Goal: Task Accomplishment & Management: Manage account settings

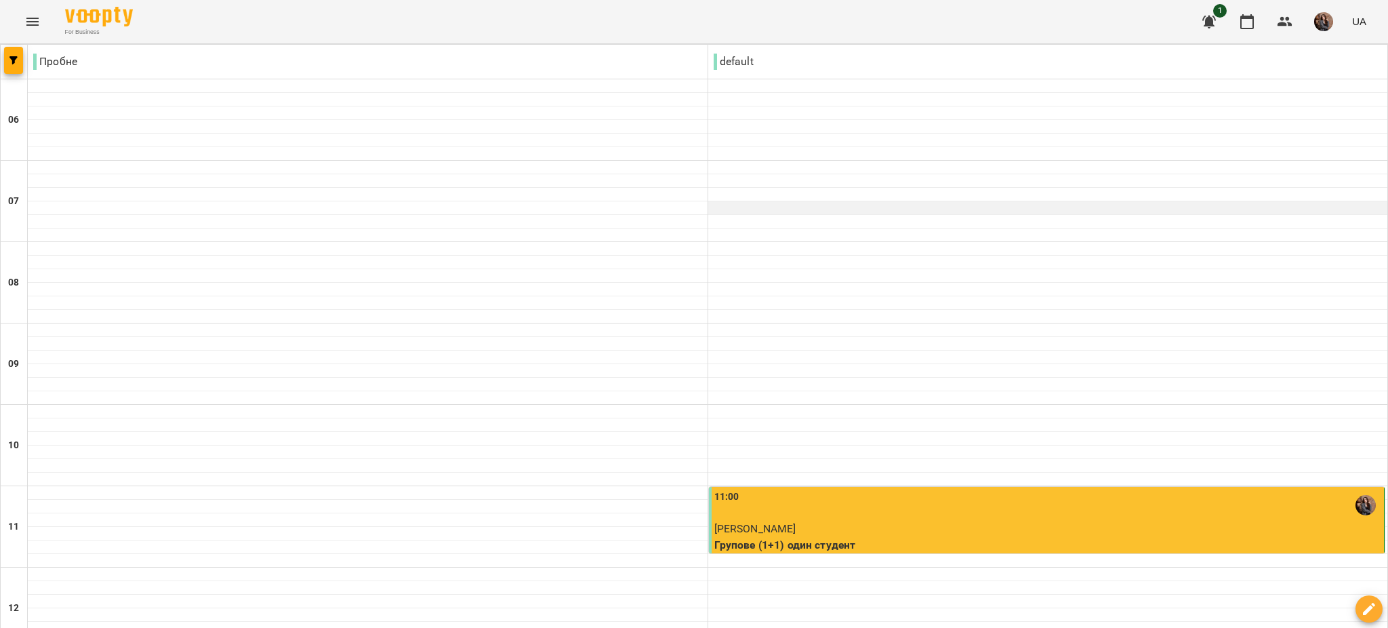
scroll to position [924, 0]
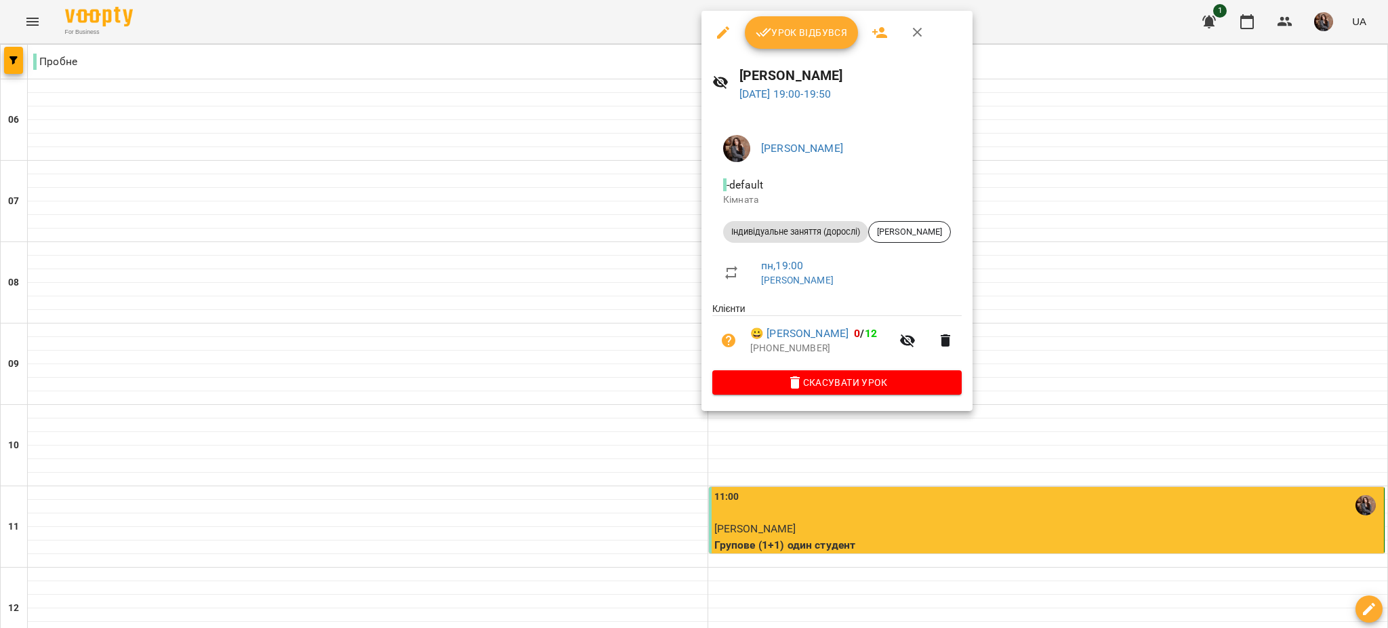
click at [692, 28] on span "Урок відбувся" at bounding box center [802, 32] width 92 height 16
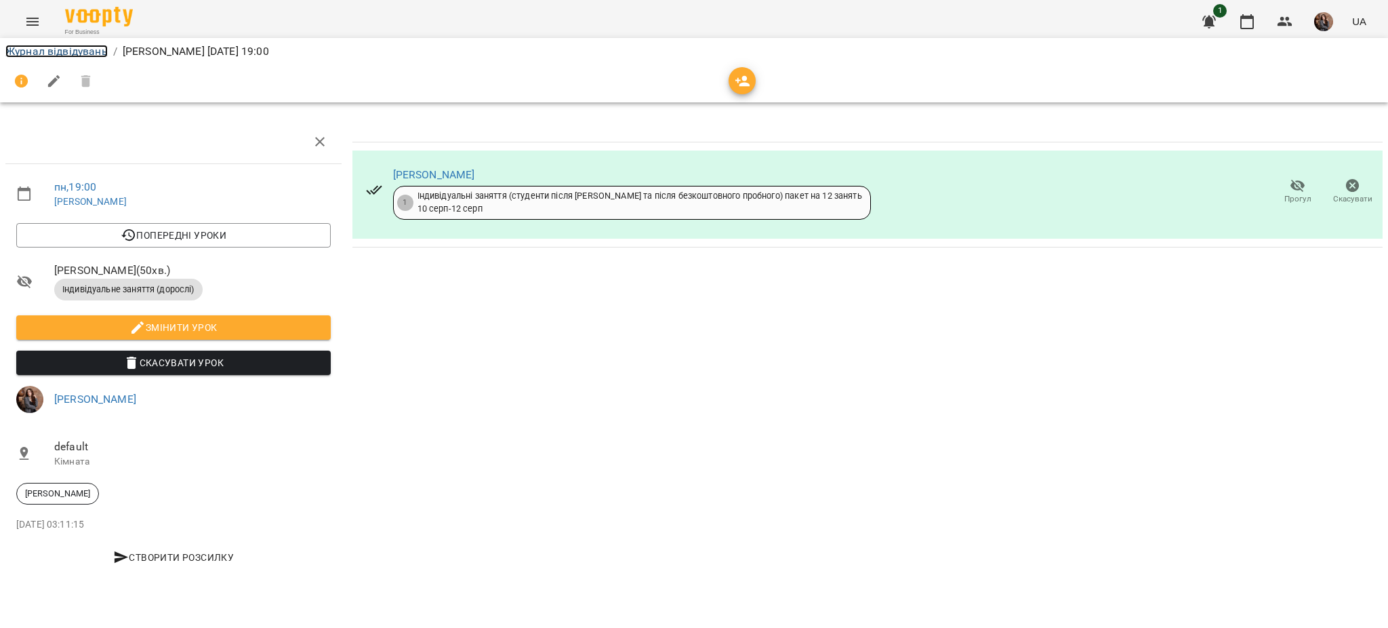
click at [85, 49] on link "Журнал відвідувань" at bounding box center [56, 51] width 102 height 13
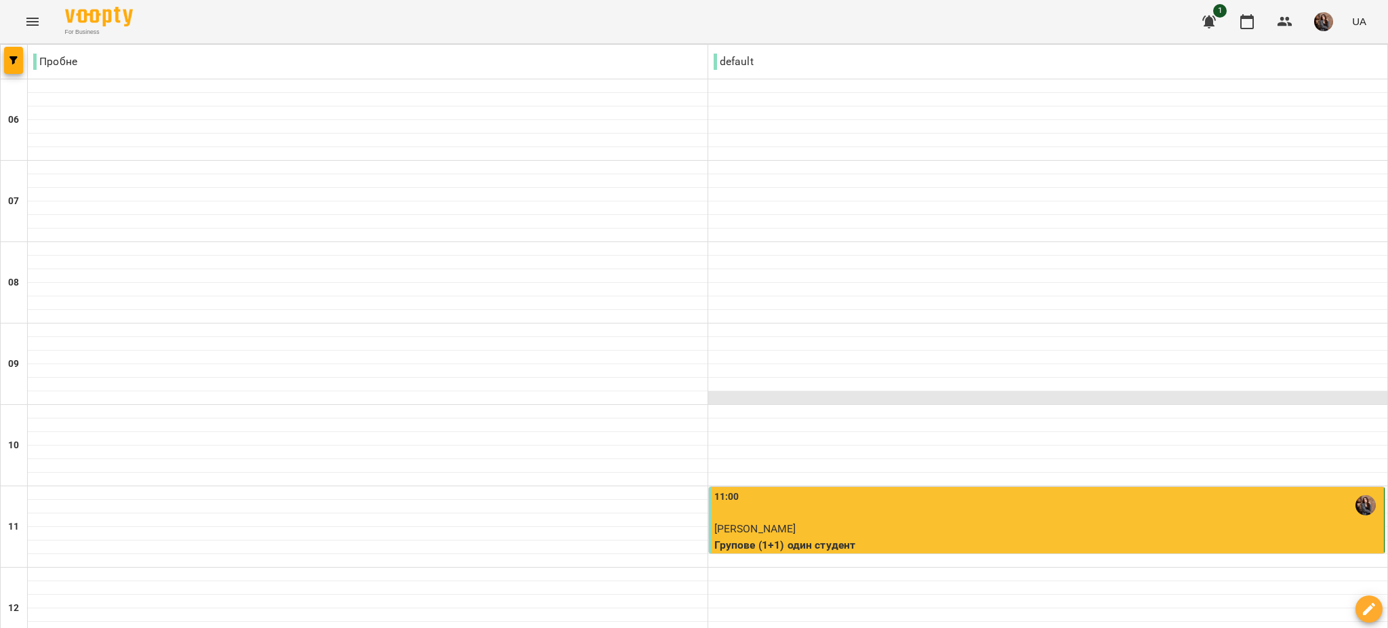
scroll to position [924, 0]
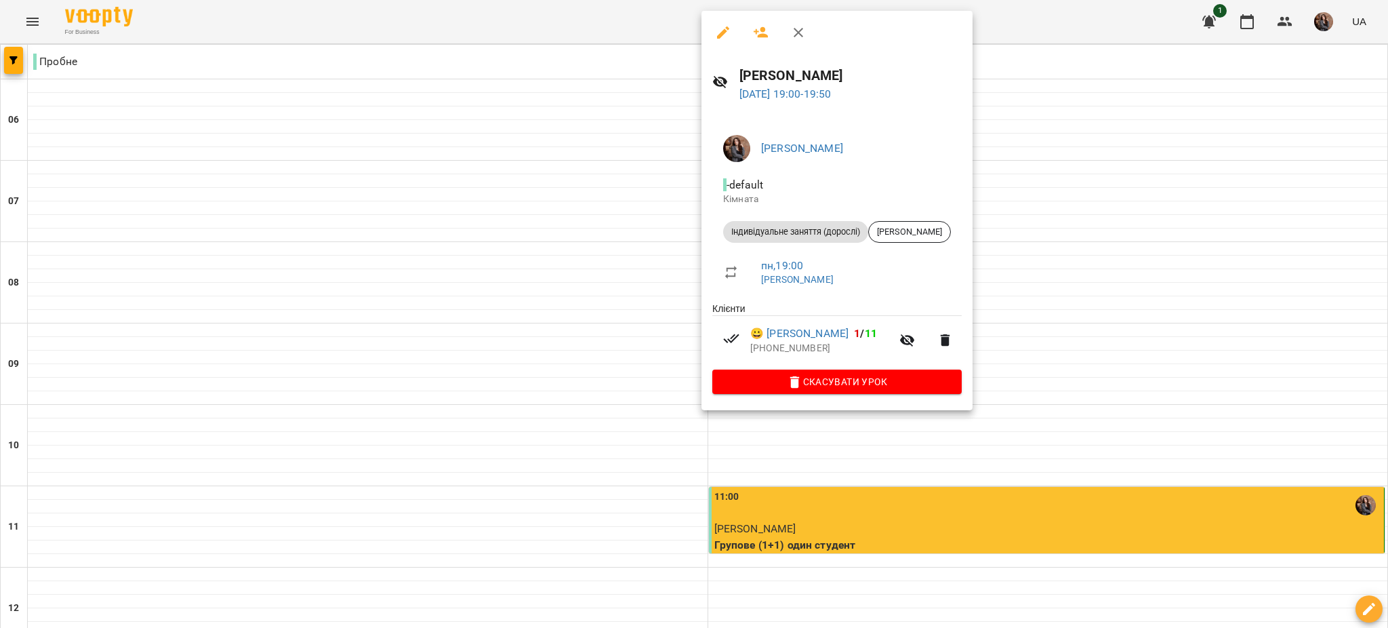
click at [692, 26] on icon "button" at bounding box center [723, 32] width 12 height 12
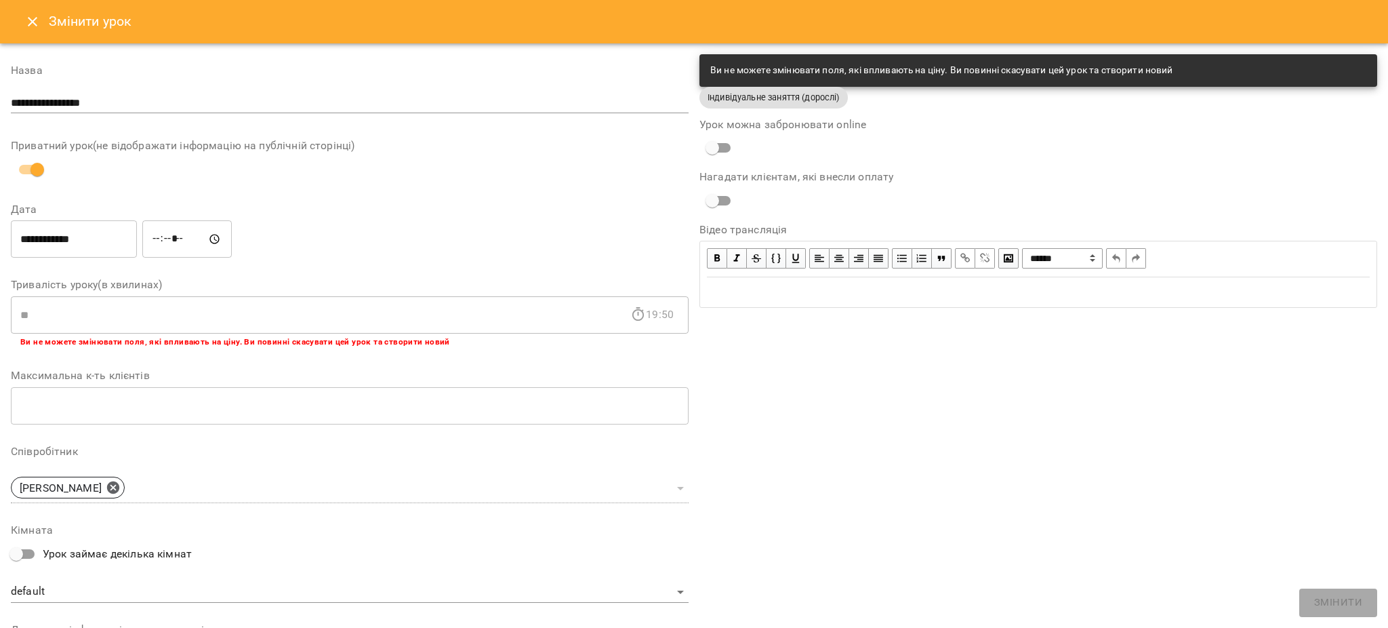
click at [26, 20] on icon "Close" at bounding box center [32, 22] width 16 height 16
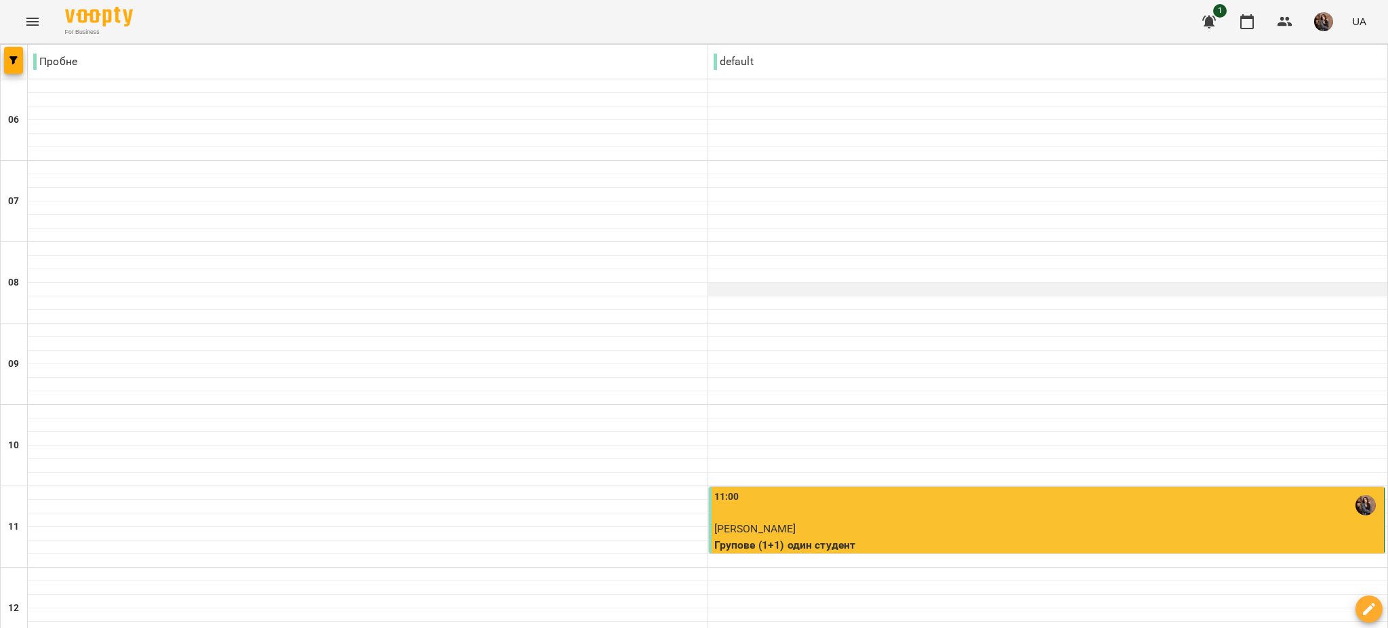
scroll to position [924, 0]
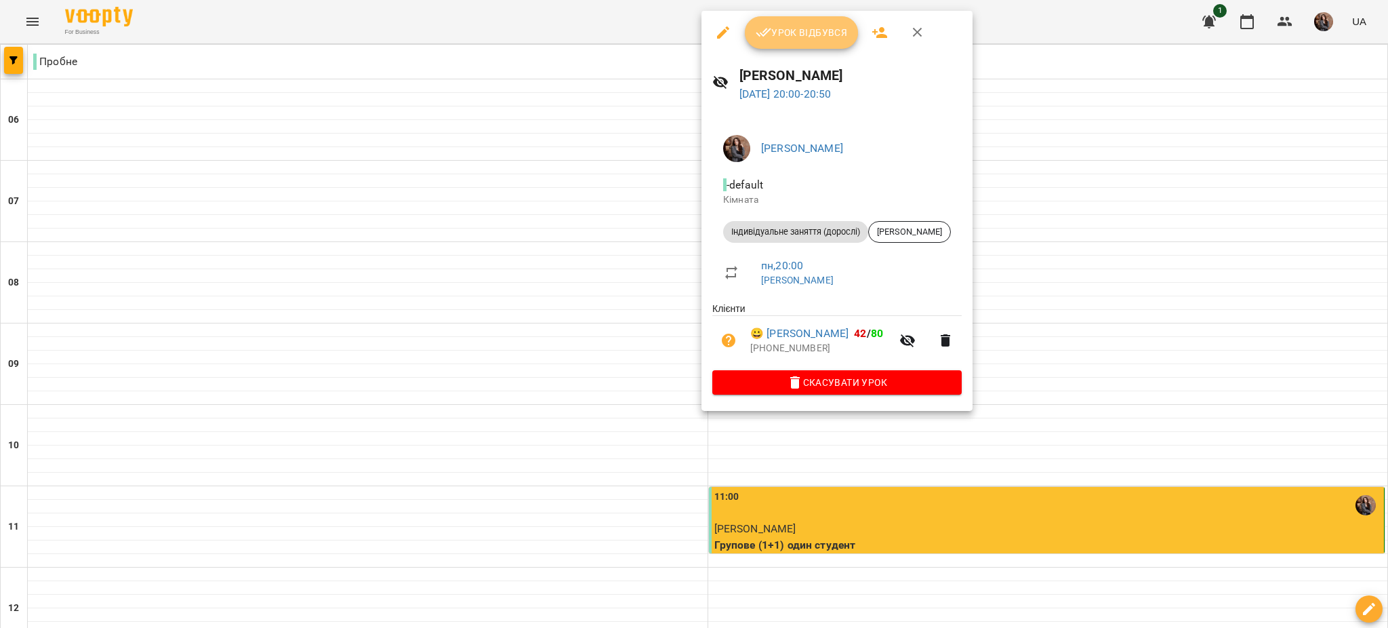
click at [692, 36] on icon "button" at bounding box center [764, 32] width 16 height 9
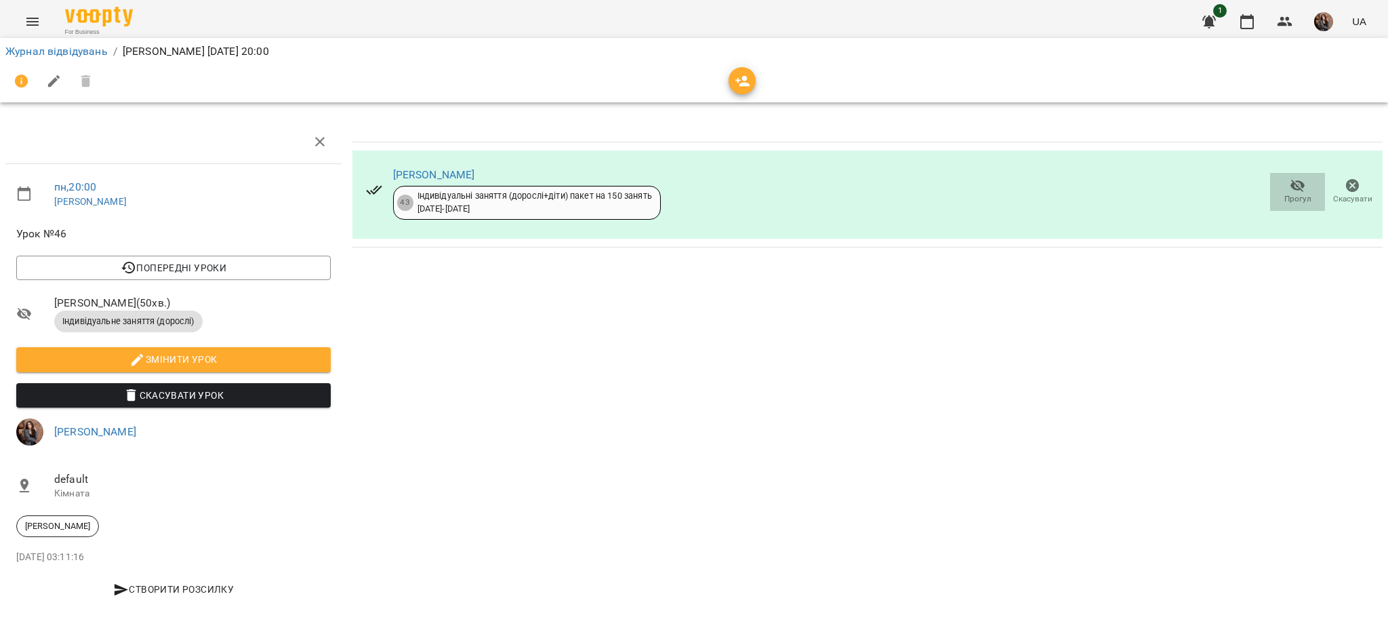
click at [692, 190] on icon "button" at bounding box center [1298, 186] width 16 height 16
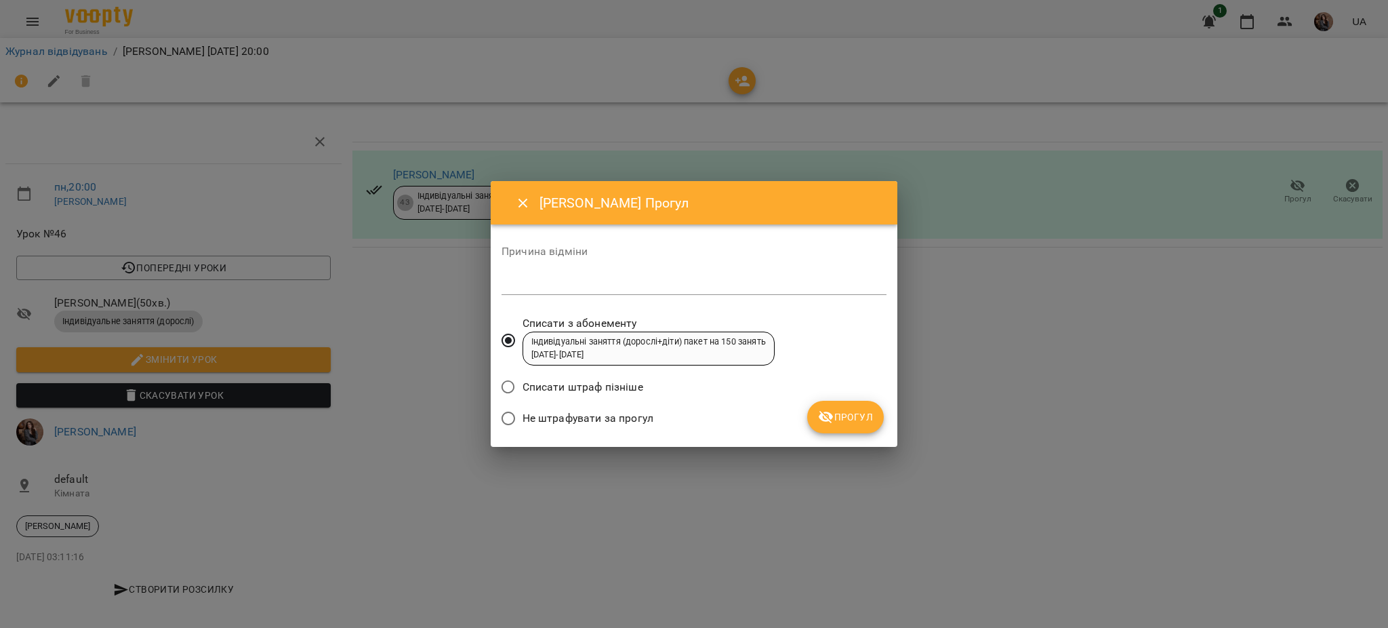
click at [678, 277] on textarea at bounding box center [693, 283] width 385 height 13
type textarea "*"
click at [692, 422] on span "Прогул" at bounding box center [845, 417] width 55 height 16
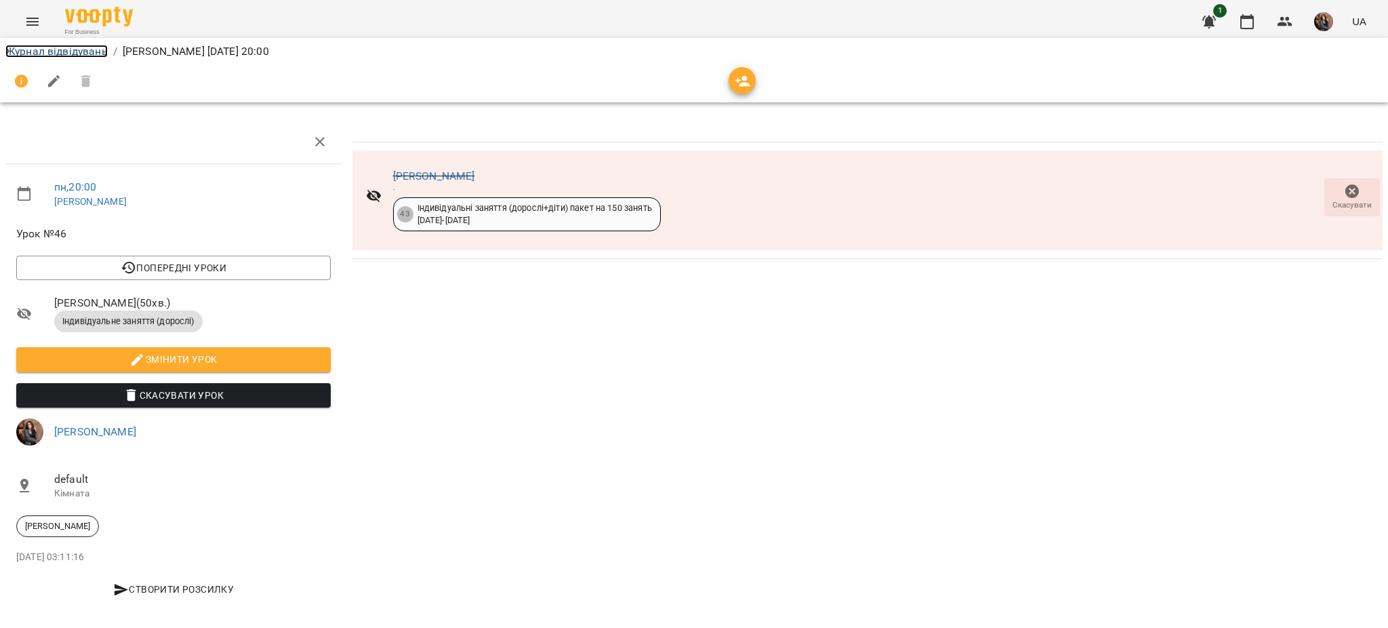
click at [12, 47] on link "Журнал відвідувань" at bounding box center [56, 51] width 102 height 13
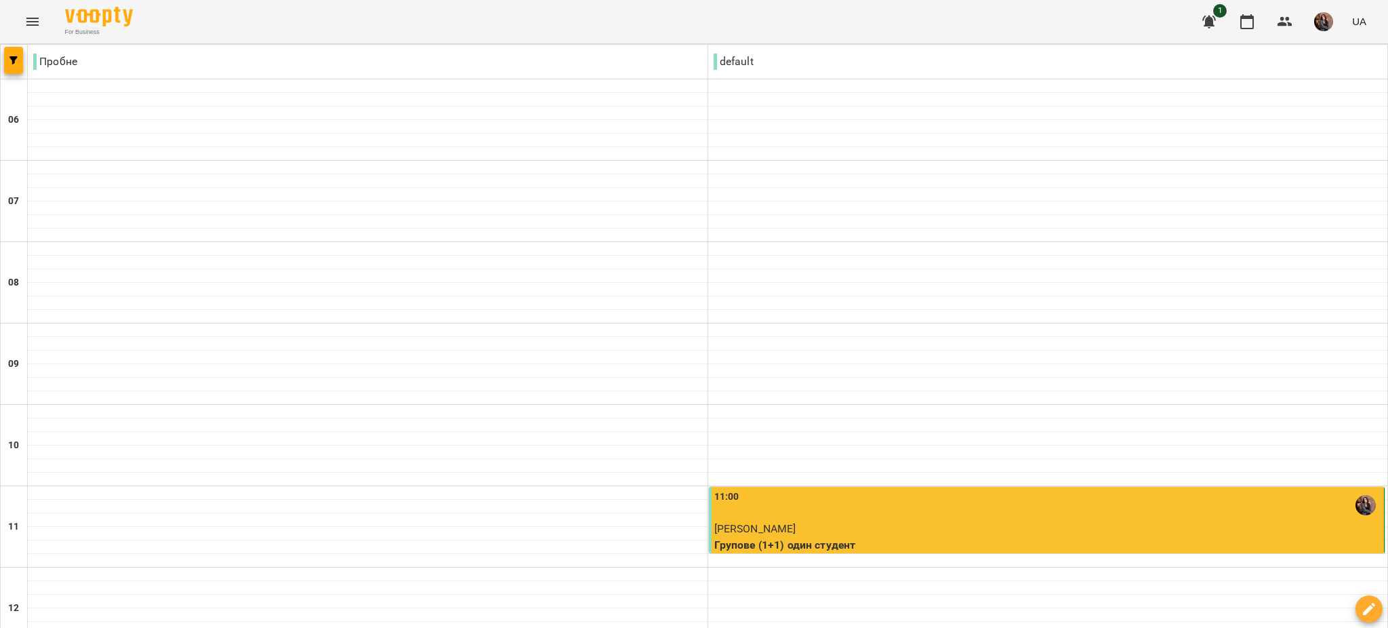
scroll to position [924, 0]
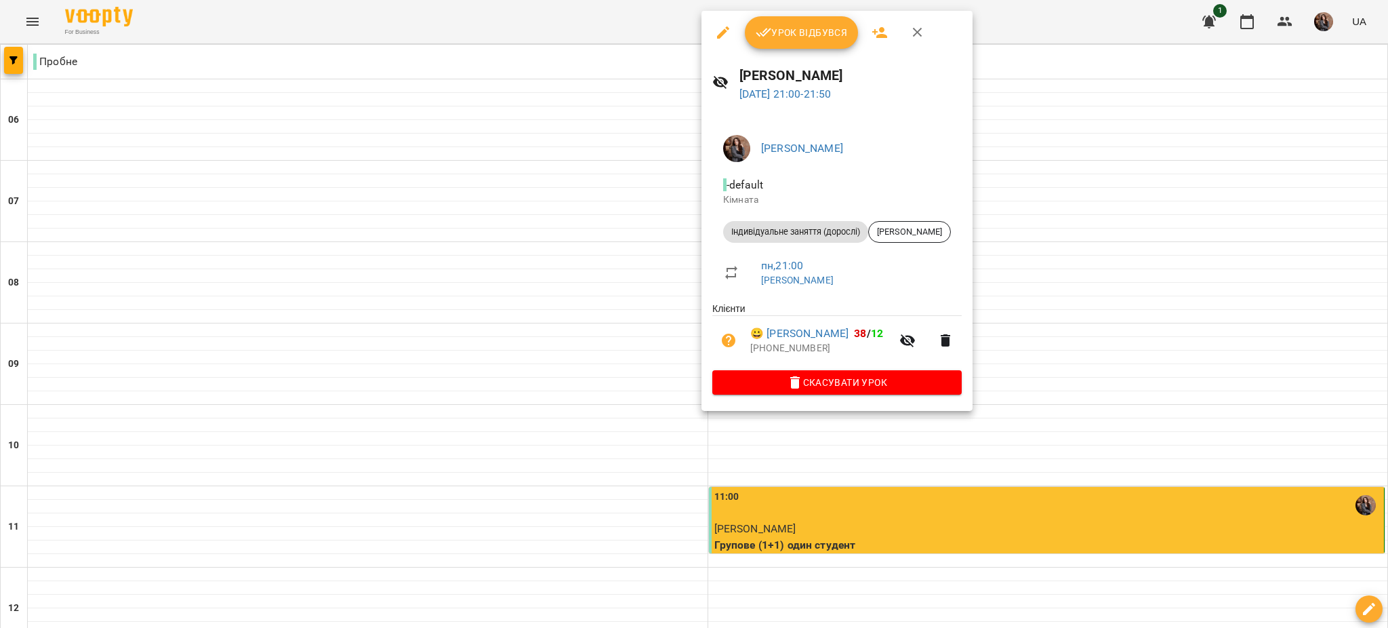
click at [692, 39] on span "Урок відбувся" at bounding box center [802, 32] width 92 height 16
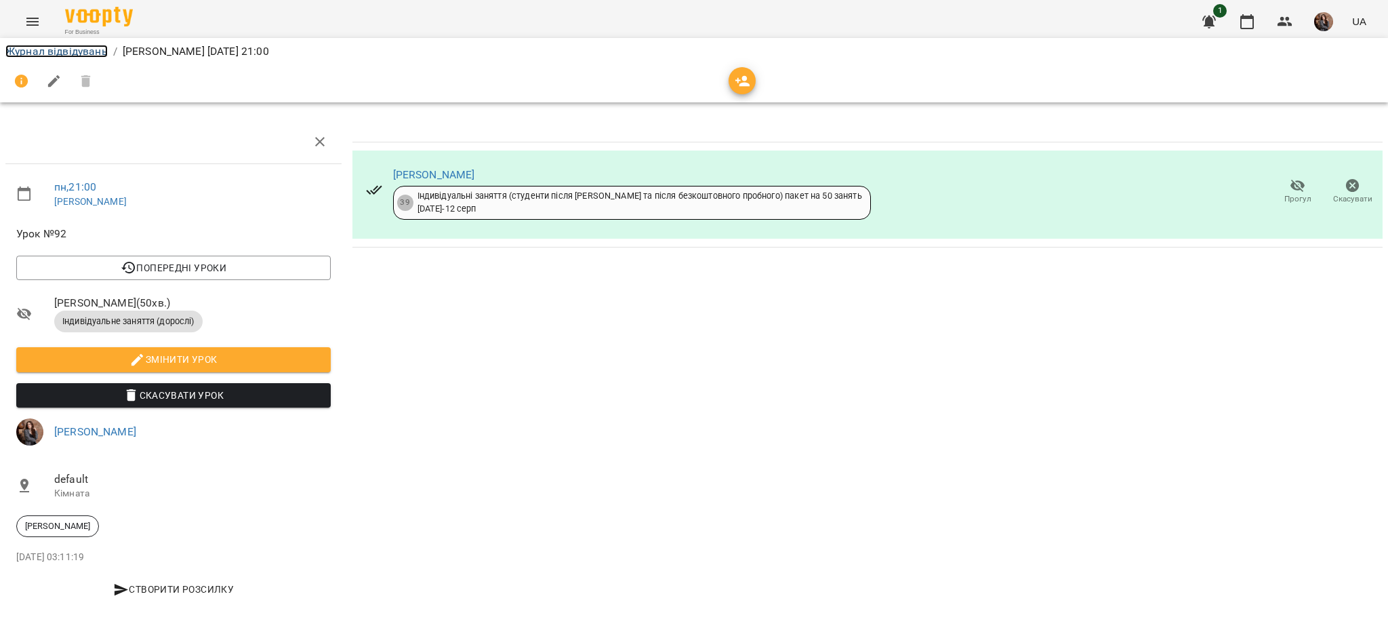
click at [75, 55] on link "Журнал відвідувань" at bounding box center [56, 51] width 102 height 13
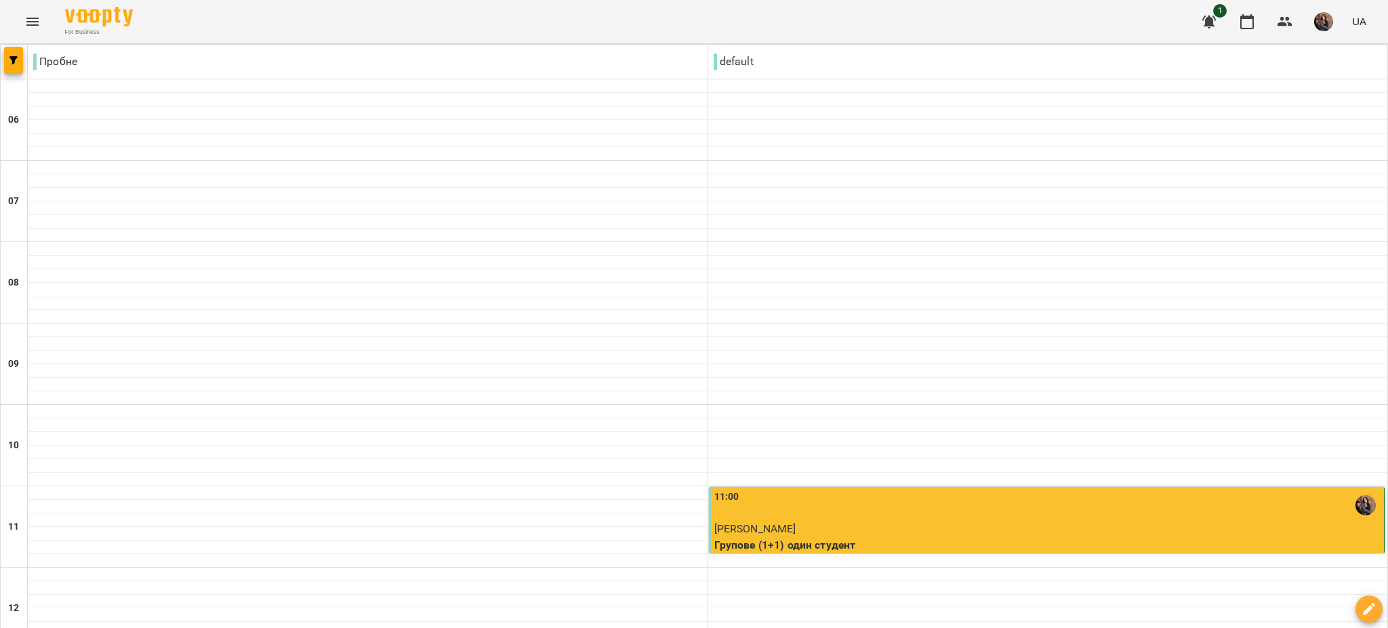
scroll to position [380, 0]
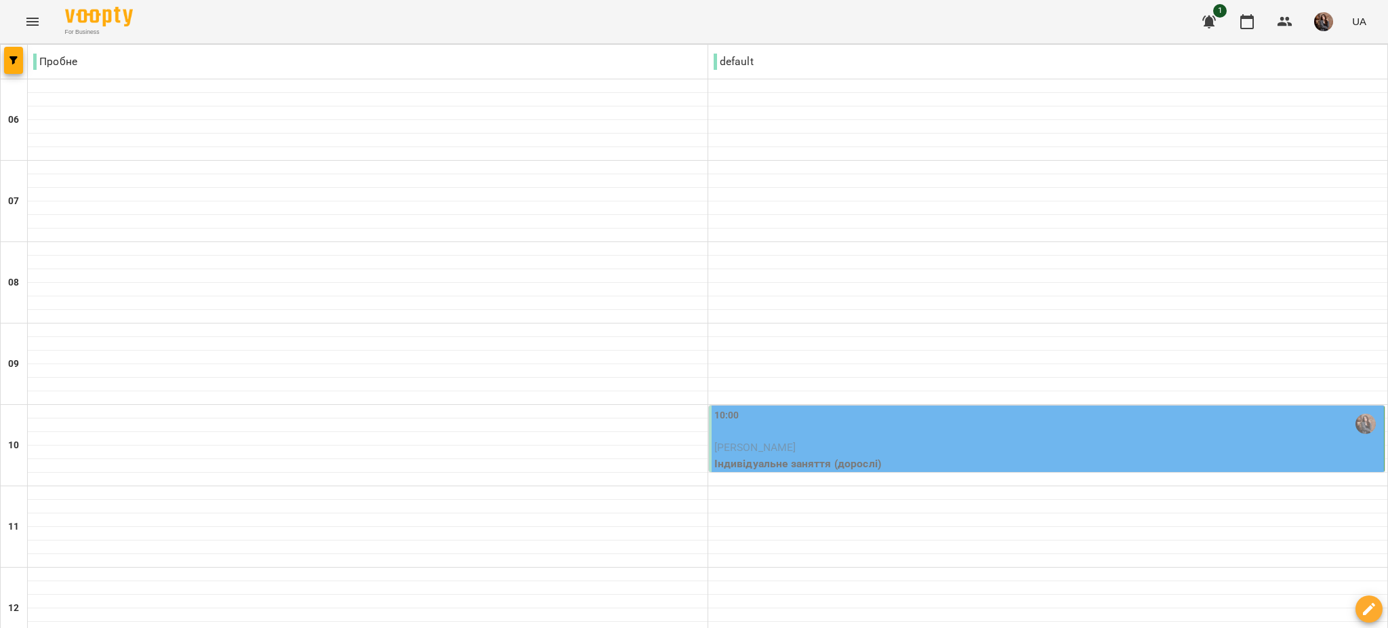
scroll to position [0, 0]
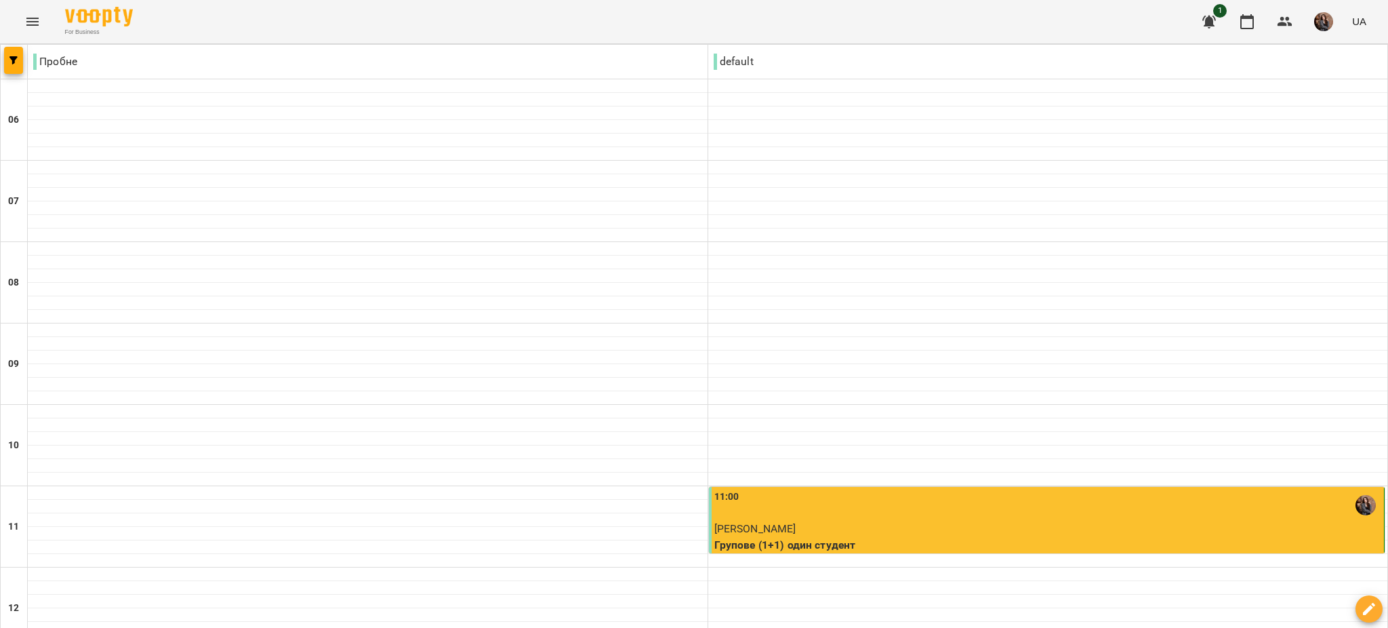
scroll to position [924, 0]
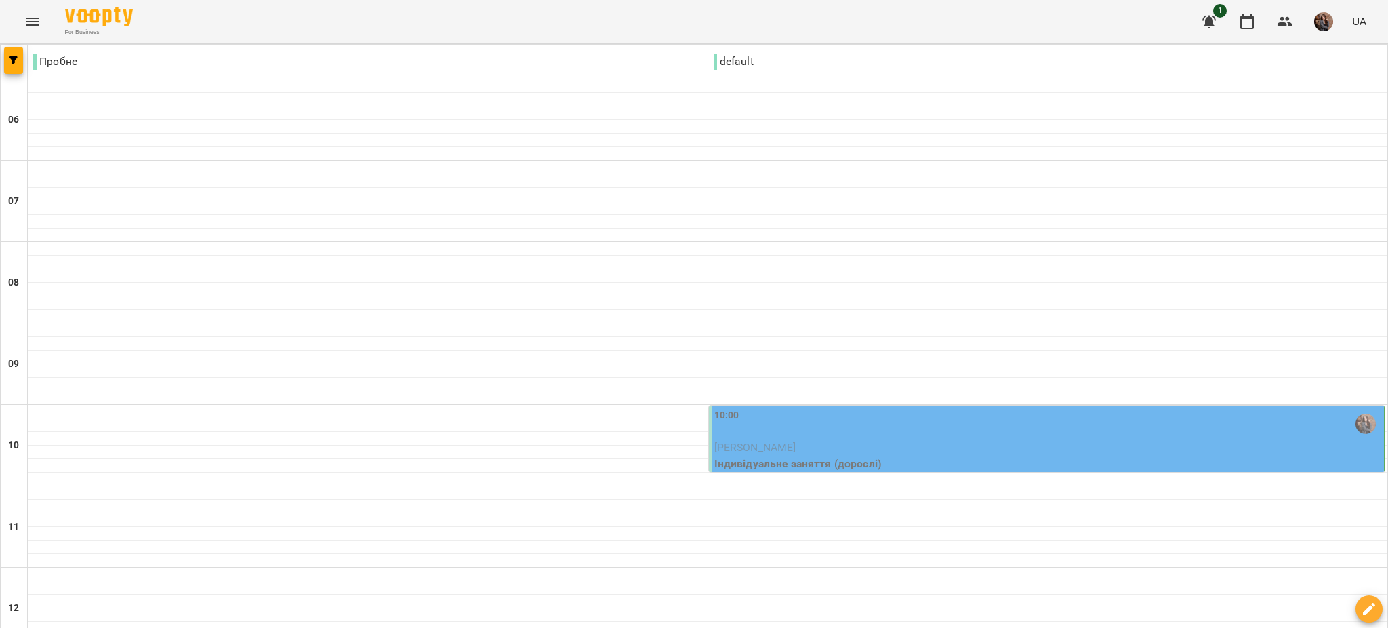
scroll to position [0, 0]
click at [692, 451] on p "[PERSON_NAME]" at bounding box center [1048, 447] width 668 height 16
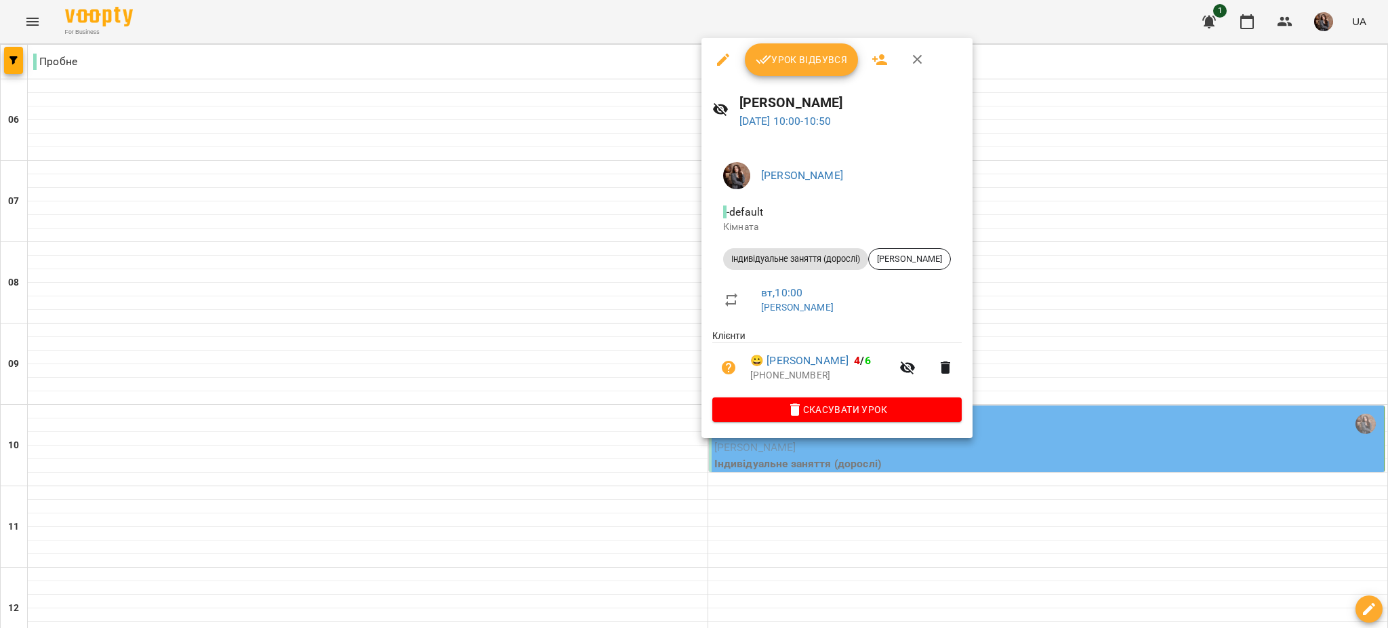
click at [692, 64] on span "Урок відбувся" at bounding box center [802, 60] width 92 height 16
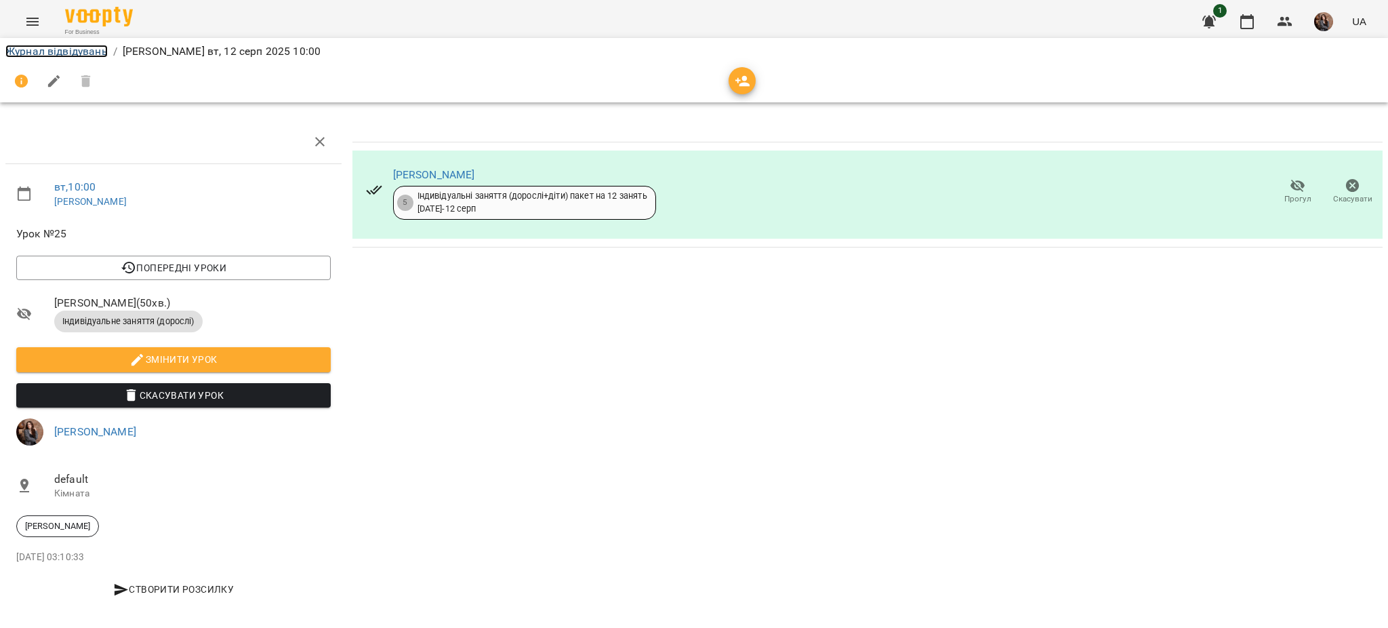
click at [77, 54] on link "Журнал відвідувань" at bounding box center [56, 51] width 102 height 13
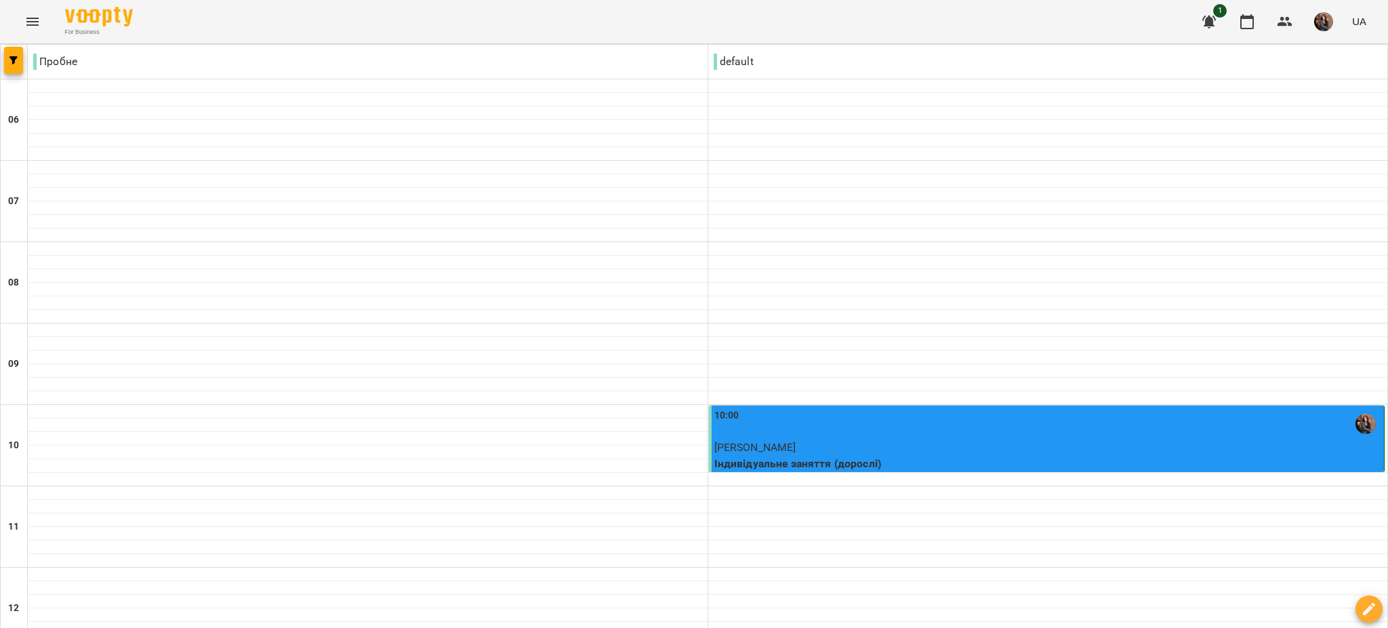
scroll to position [924, 0]
